Goal: Find specific page/section: Find specific page/section

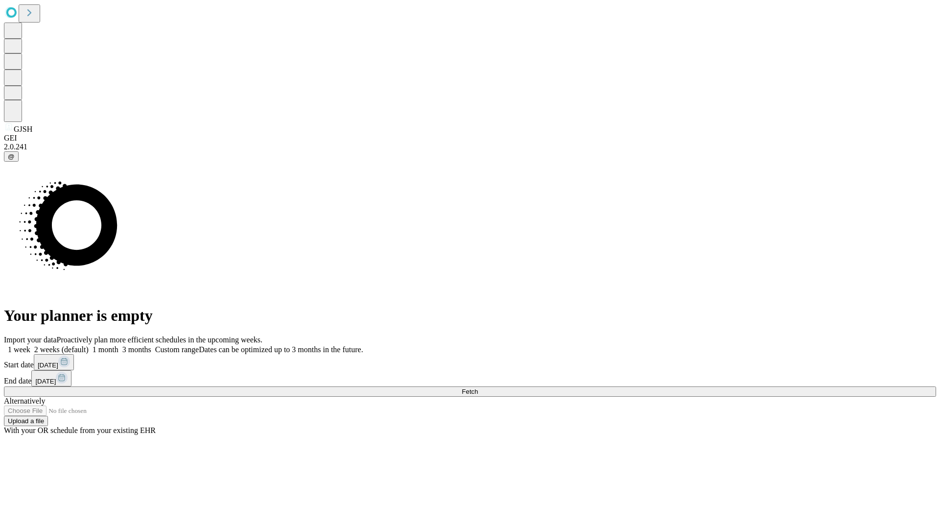
click at [478, 388] on span "Fetch" at bounding box center [470, 391] width 16 height 7
